Goal: Information Seeking & Learning: Find specific page/section

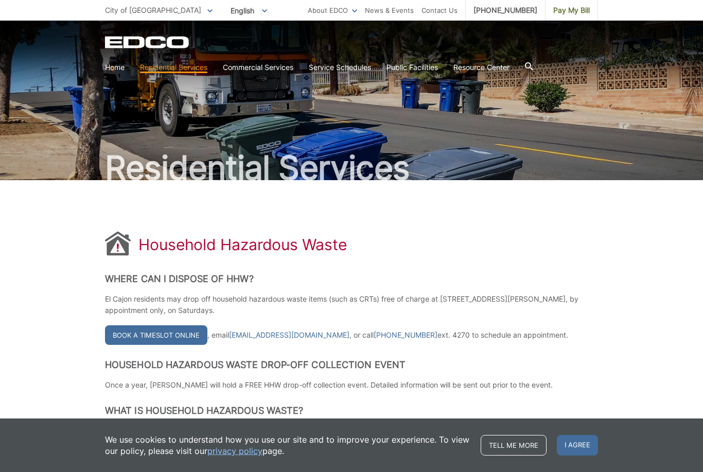
click at [169, 9] on ul "City of [GEOGRAPHIC_DATA] To change your zip code, enter it below and press cha…" at bounding box center [206, 10] width 203 height 21
click at [207, 9] on icon at bounding box center [209, 11] width 5 height 4
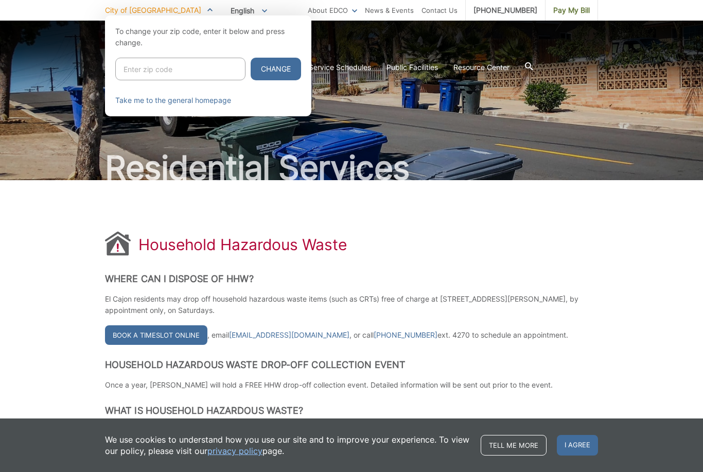
click at [155, 71] on input "Enter zip code" at bounding box center [180, 69] width 130 height 23
type input "91945"
click at [265, 72] on button "Change" at bounding box center [276, 69] width 50 height 23
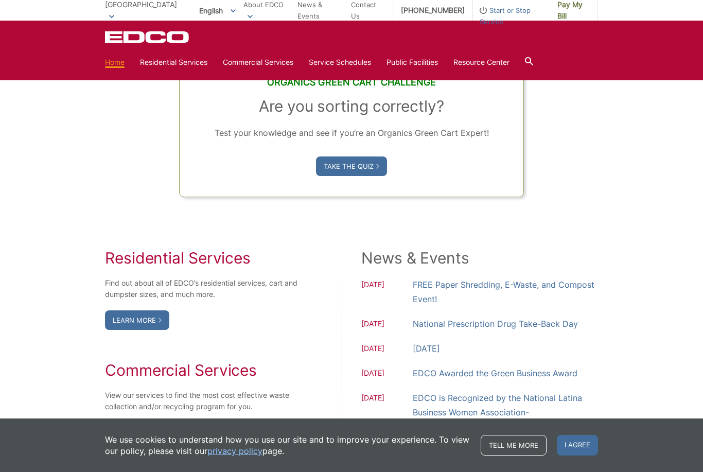
scroll to position [687, 0]
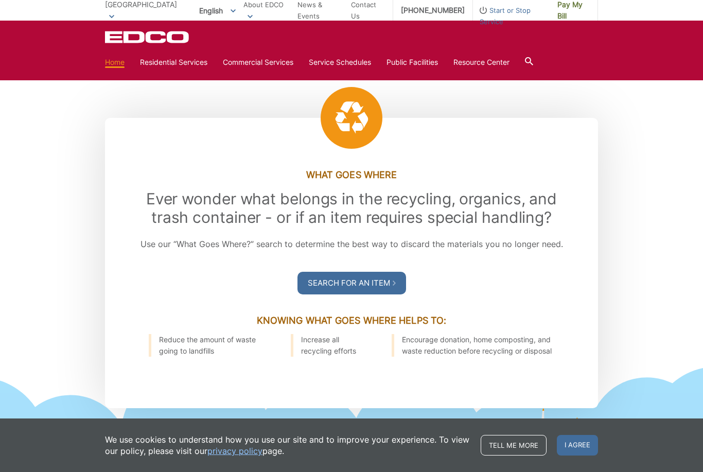
scroll to position [1110, 0]
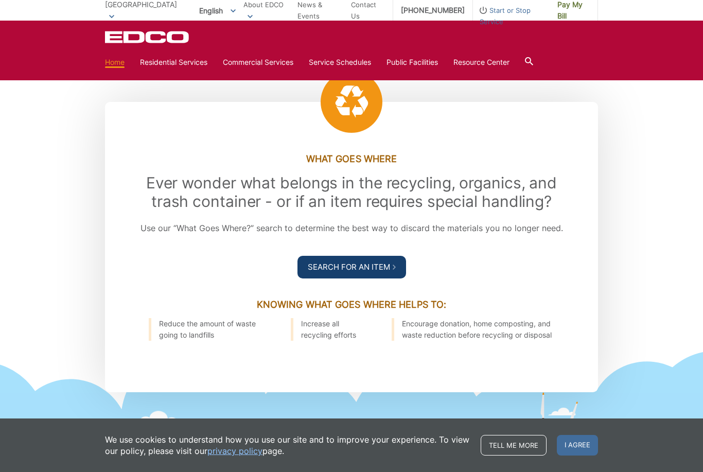
click at [360, 272] on link "Search For an Item" at bounding box center [351, 267] width 109 height 23
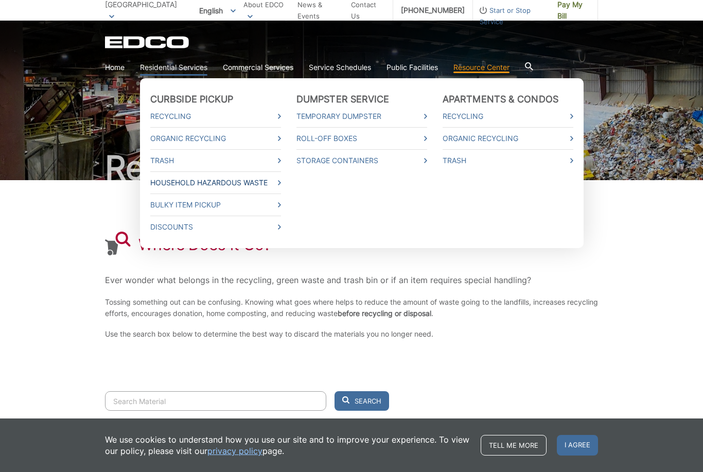
click at [280, 184] on icon at bounding box center [279, 182] width 3 height 5
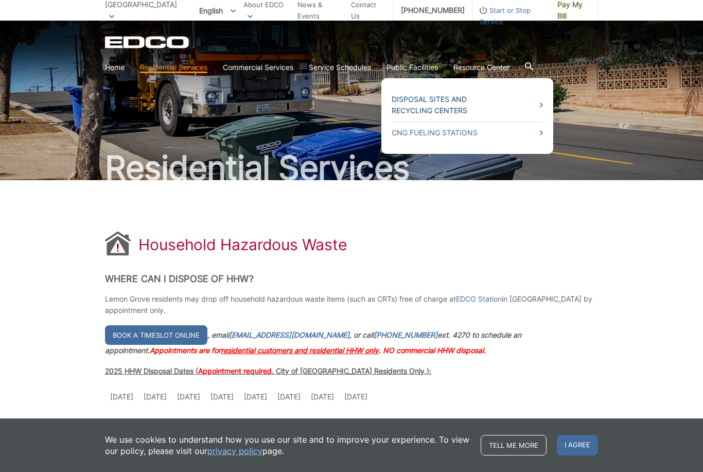
click at [414, 102] on link "Disposal Sites and Recycling Centers" at bounding box center [467, 105] width 151 height 23
